Goal: Transaction & Acquisition: Subscribe to service/newsletter

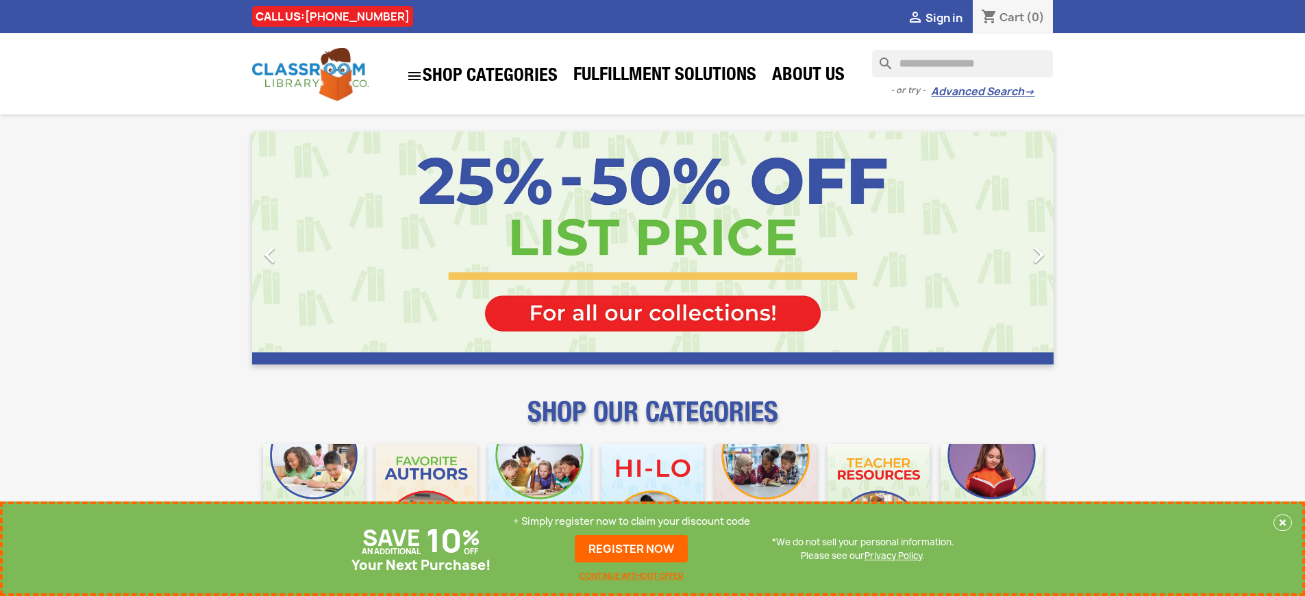
click at [635, 521] on p "+ Simply register now to claim your discount code" at bounding box center [631, 521] width 237 height 14
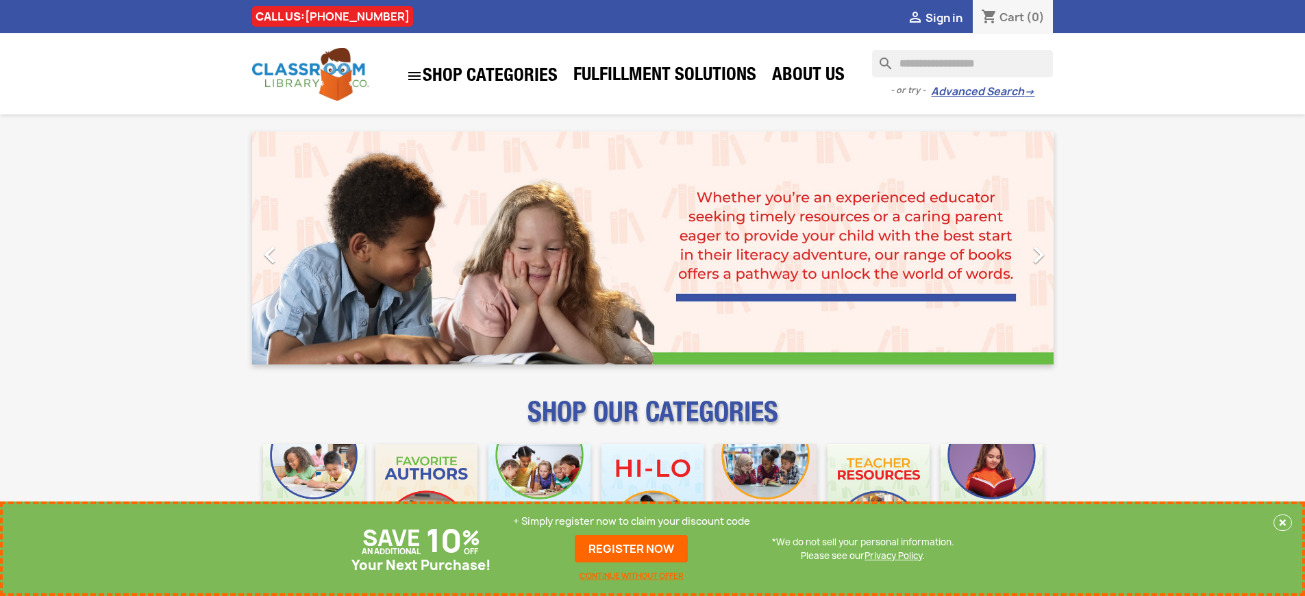
click at [635, 521] on p "+ Simply register now to claim your discount code" at bounding box center [631, 521] width 237 height 14
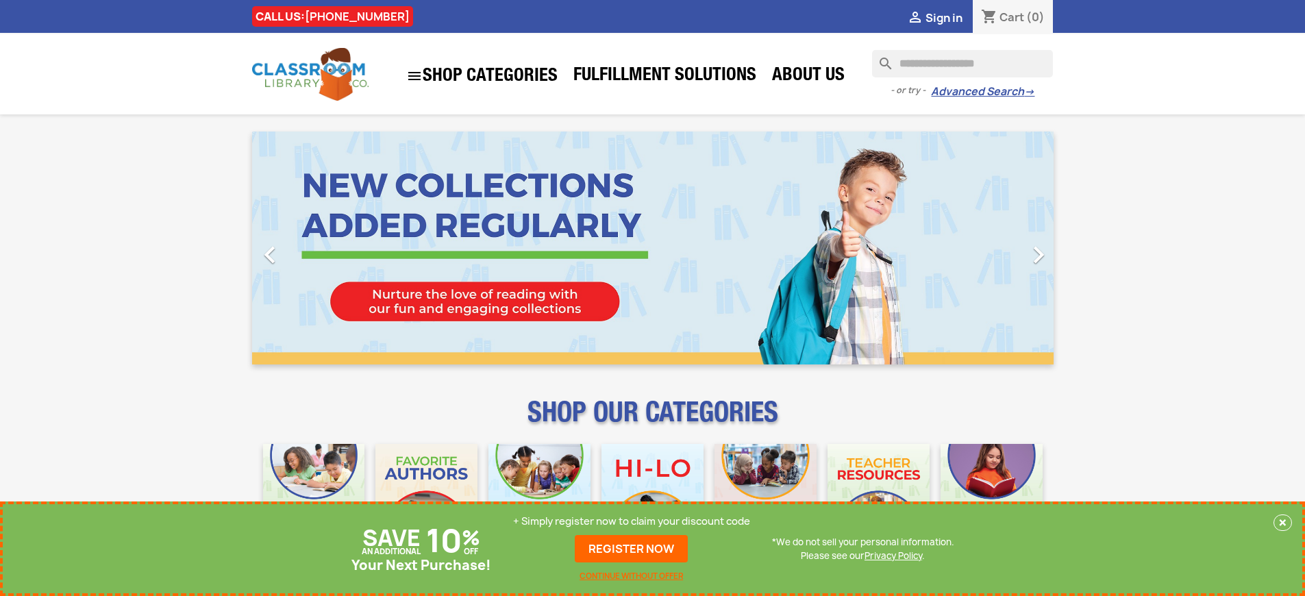
click at [635, 521] on p "+ Simply register now to claim your discount code" at bounding box center [631, 521] width 237 height 14
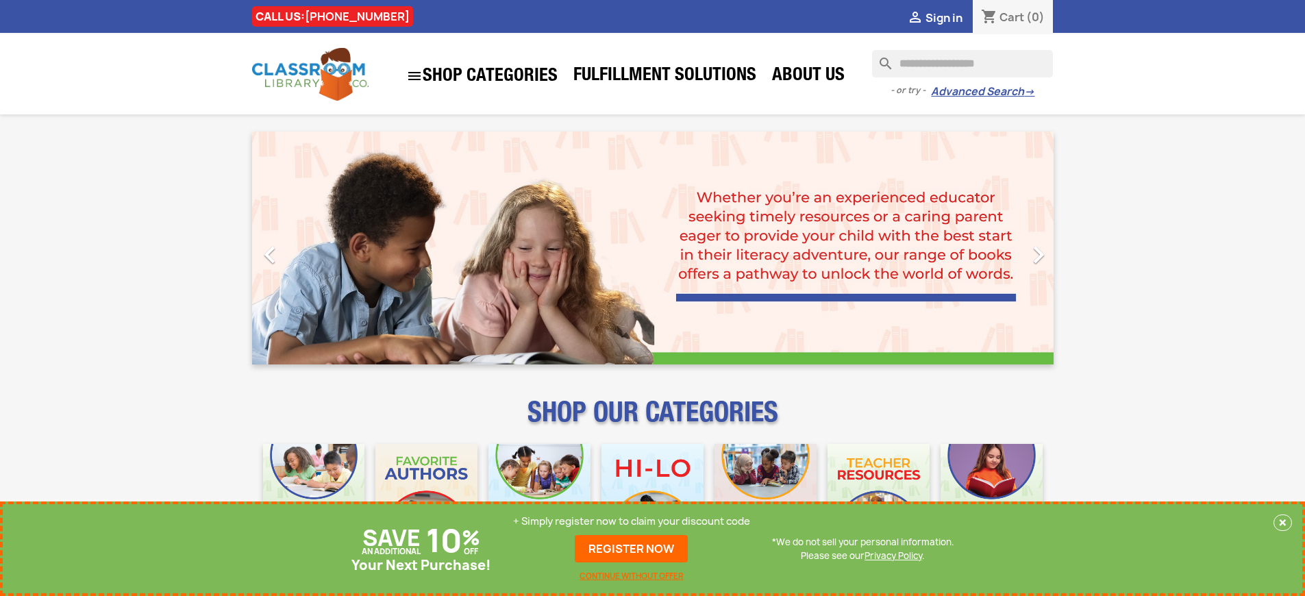
click at [635, 521] on p "+ Simply register now to claim your discount code" at bounding box center [631, 521] width 237 height 14
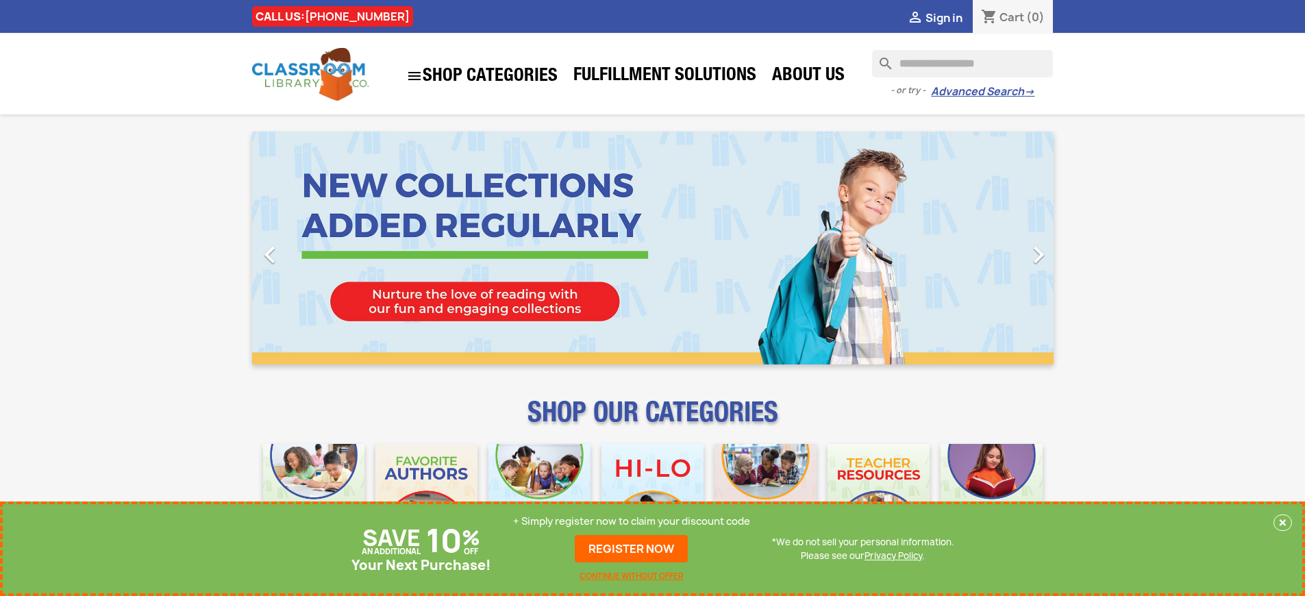
click at [635, 521] on p "+ Simply register now to claim your discount code" at bounding box center [631, 521] width 237 height 14
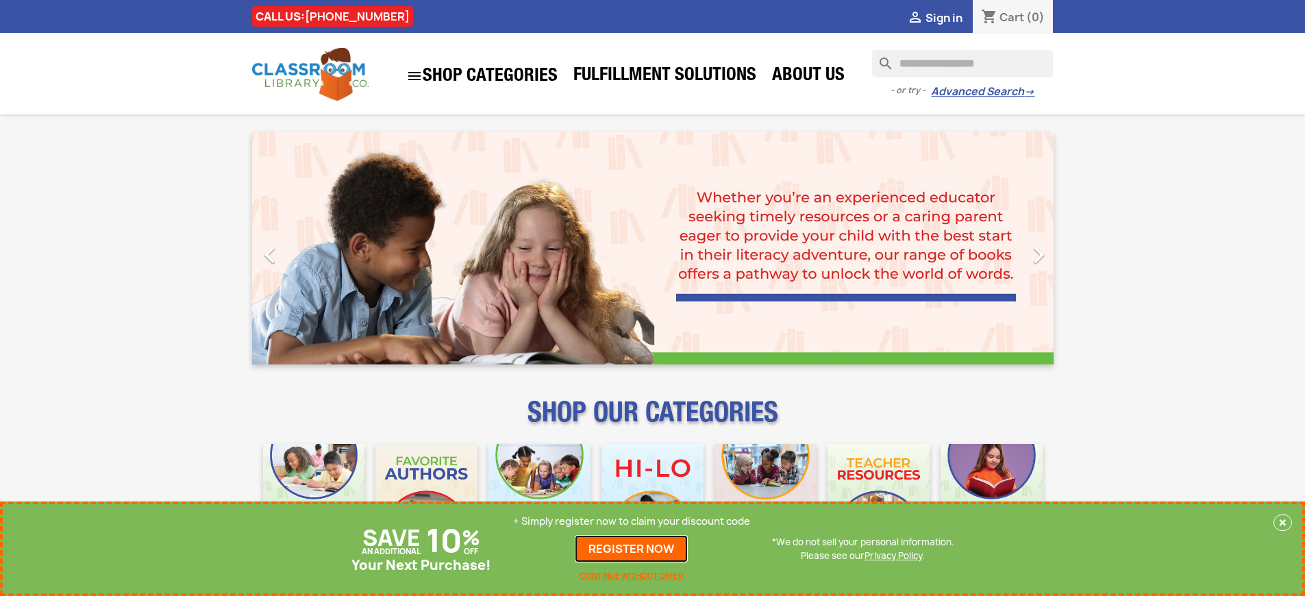
click at [635, 549] on link "REGISTER NOW" at bounding box center [631, 548] width 113 height 27
click at [635, 521] on p "+ Simply register now to claim your discount code" at bounding box center [631, 521] width 237 height 14
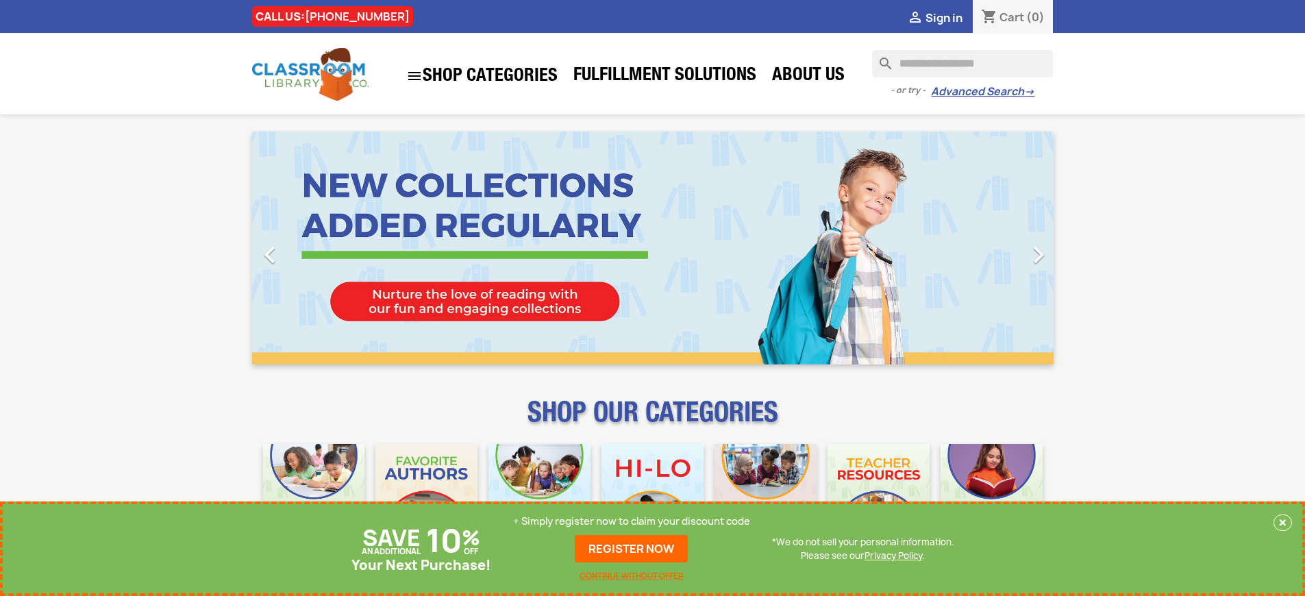
click at [635, 521] on p "+ Simply register now to claim your discount code" at bounding box center [631, 521] width 237 height 14
click at [635, 549] on link "REGISTER NOW" at bounding box center [631, 548] width 113 height 27
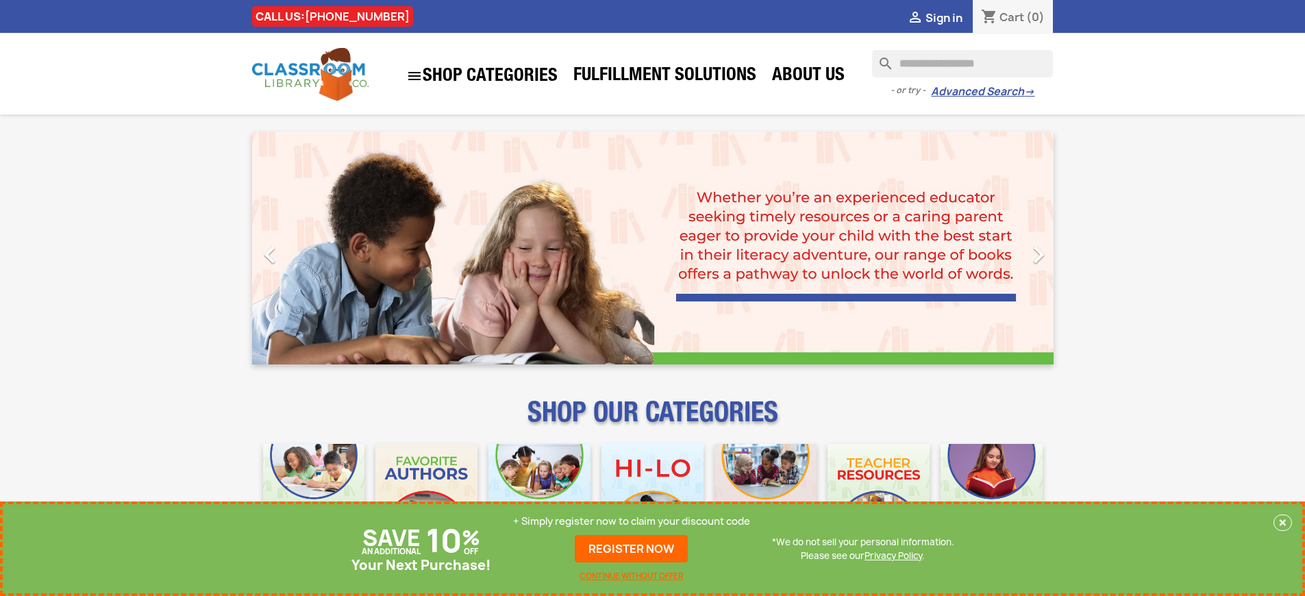
click at [635, 521] on p "+ Simply register now to claim your discount code" at bounding box center [631, 521] width 237 height 14
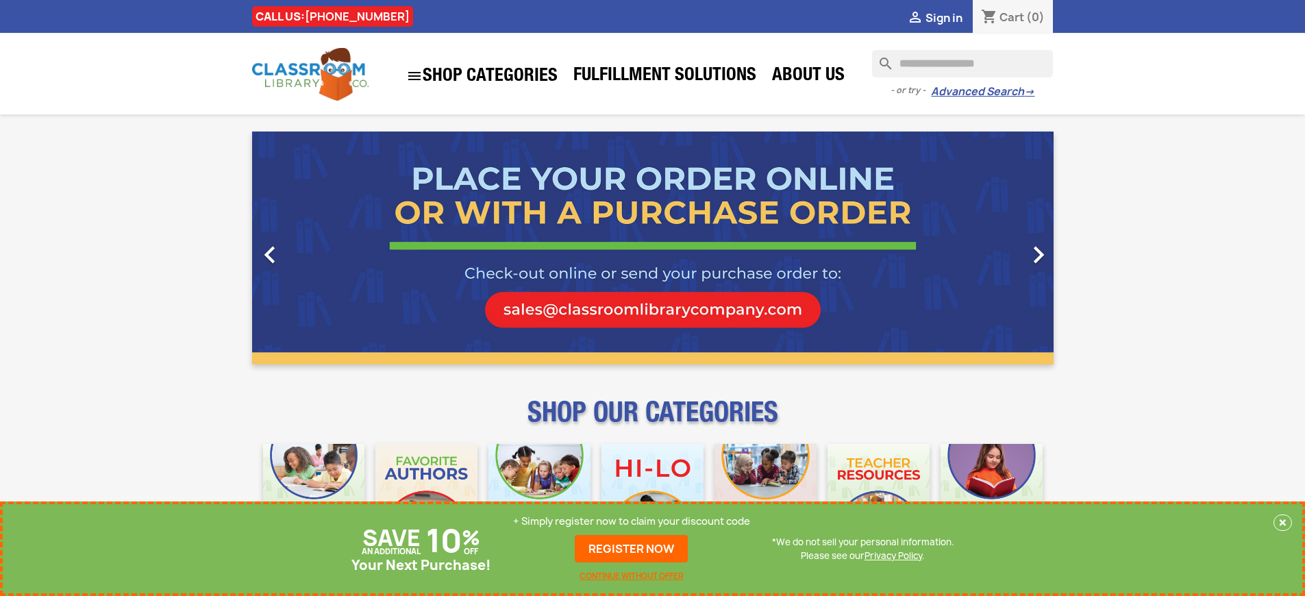
click at [635, 521] on p "+ Simply register now to claim your discount code" at bounding box center [631, 521] width 237 height 14
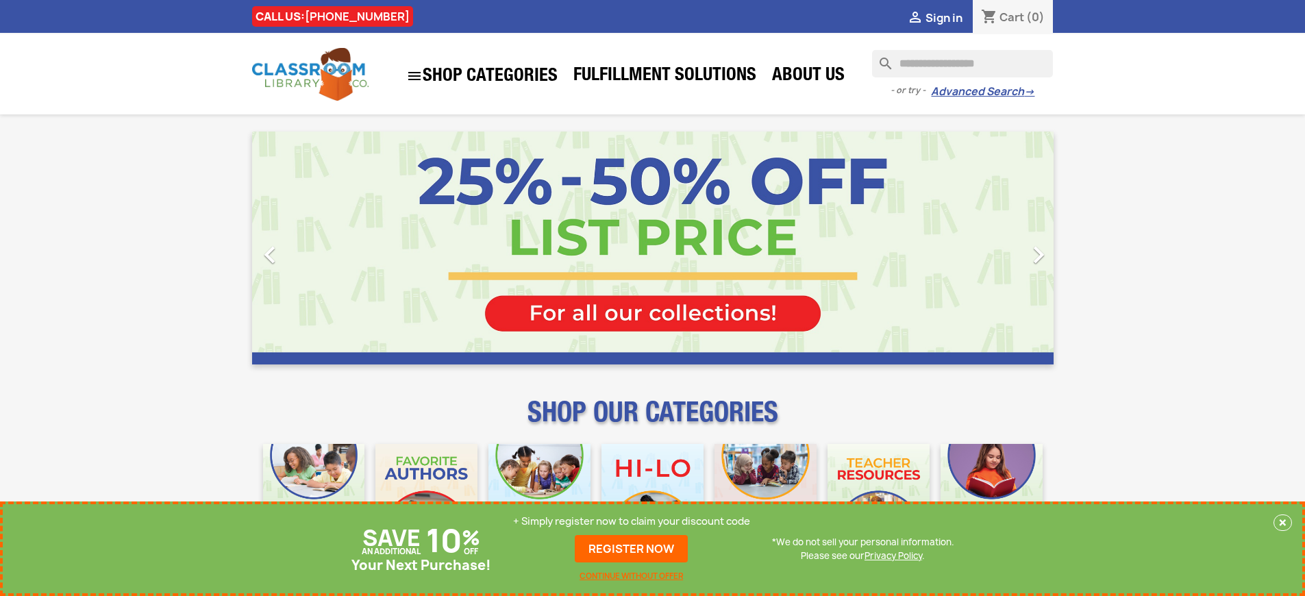
click at [635, 521] on p "+ Simply register now to claim your discount code" at bounding box center [631, 521] width 237 height 14
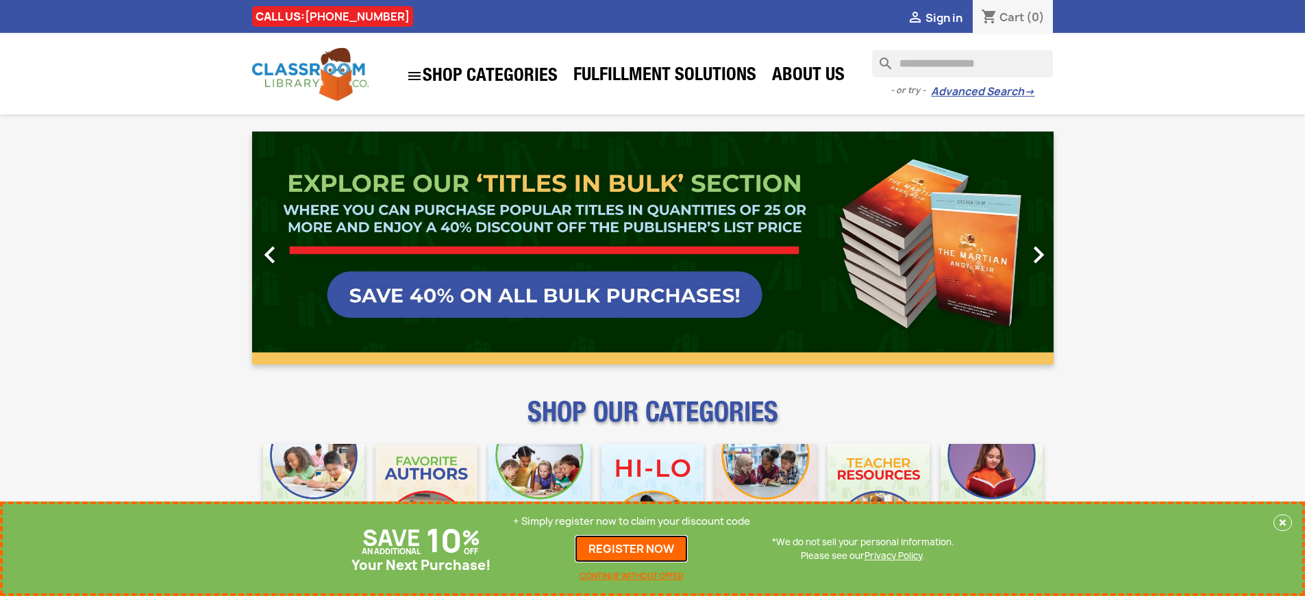
click at [635, 549] on link "REGISTER NOW" at bounding box center [631, 548] width 113 height 27
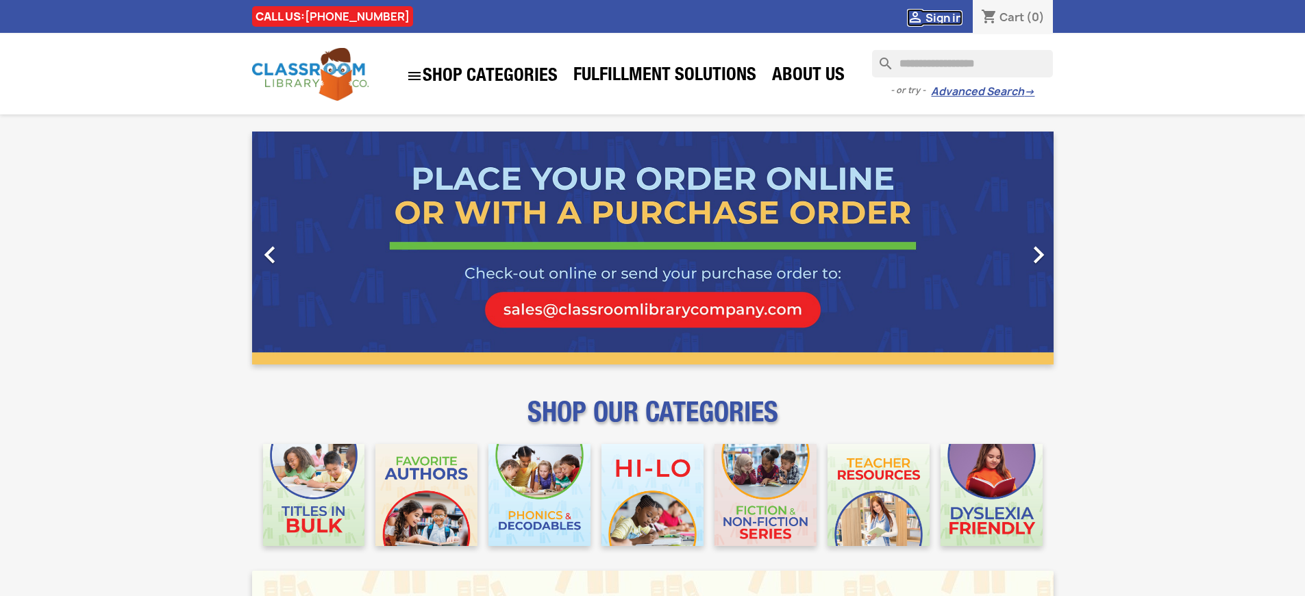
click at [950, 17] on span "Sign in" at bounding box center [944, 17] width 37 height 15
